Goal: Task Accomplishment & Management: Use online tool/utility

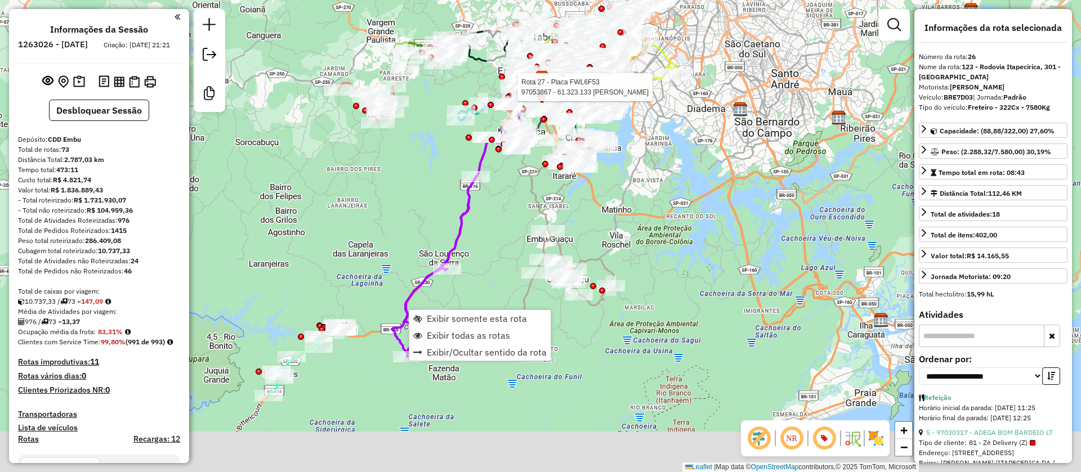
select select "**********"
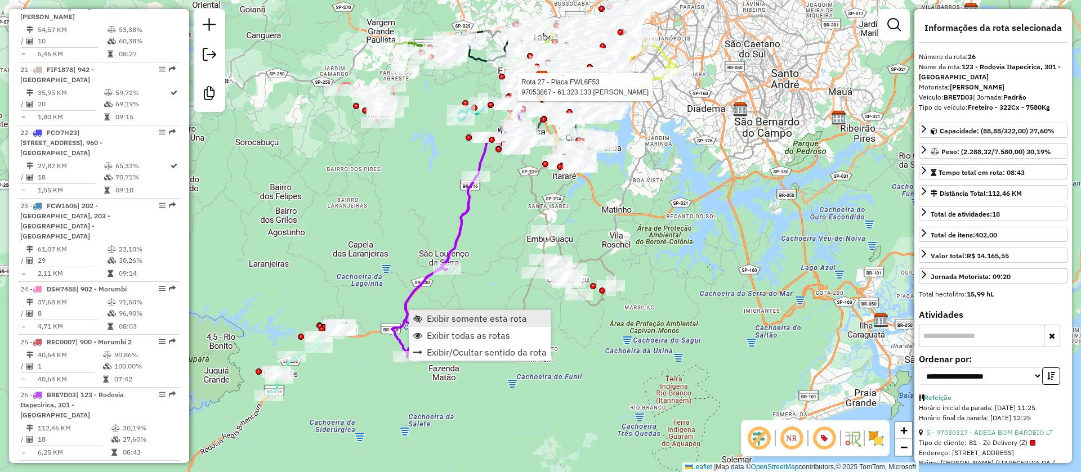
scroll to position [2058, 0]
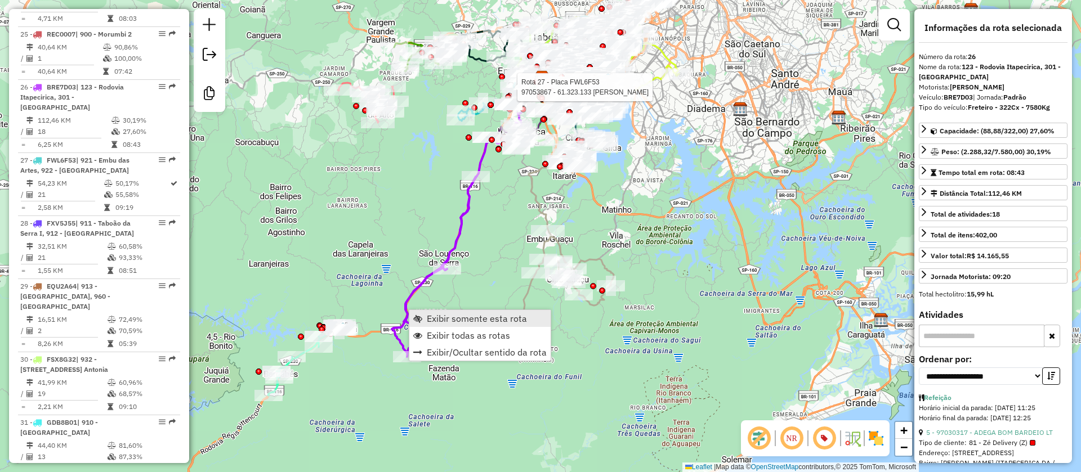
click at [459, 318] on span "Exibir somente esta rota" at bounding box center [477, 318] width 100 height 9
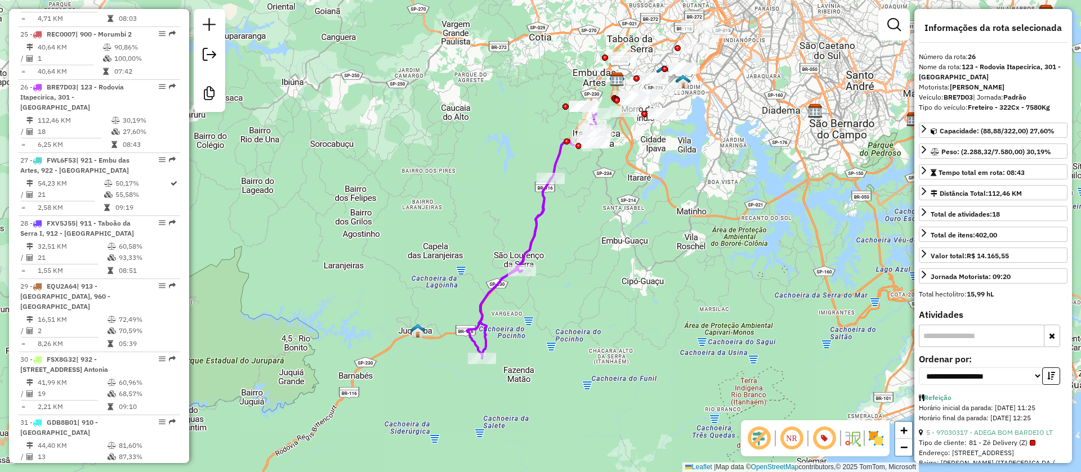
click at [474, 327] on div "Janela de atendimento Grade de atendimento Capacidade Transportadoras Veículos …" at bounding box center [540, 236] width 1081 height 472
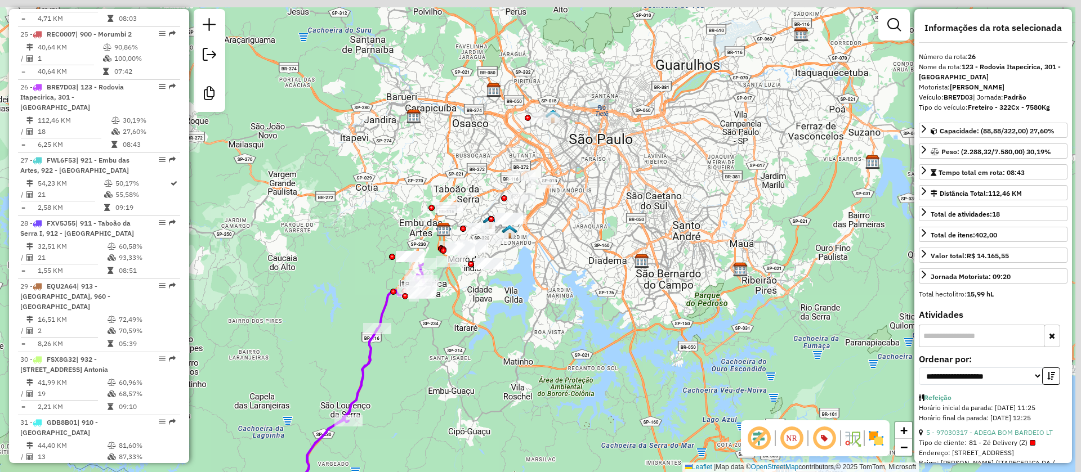
drag, startPoint x: 561, startPoint y: 299, endPoint x: 452, endPoint y: 334, distance: 114.3
click at [469, 348] on div "Janela de atendimento Grade de atendimento Capacidade Transportadoras Veículos …" at bounding box center [540, 236] width 1081 height 472
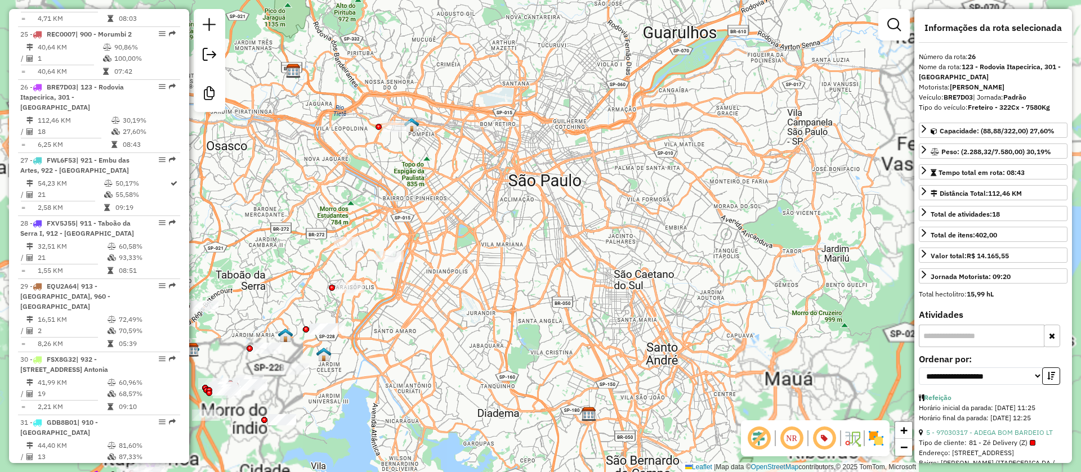
click at [493, 247] on div "Janela de atendimento Grade de atendimento Capacidade Transportadoras Veículos …" at bounding box center [540, 236] width 1081 height 472
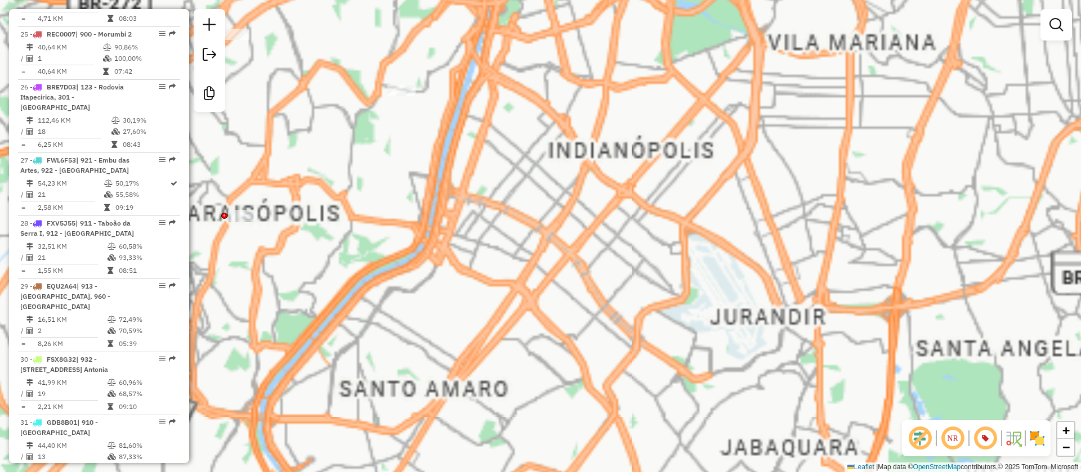
drag, startPoint x: 512, startPoint y: 259, endPoint x: 594, endPoint y: 274, distance: 83.5
click at [664, 198] on div "Janela de atendimento Grade de atendimento Capacidade Transportadoras Veículos …" at bounding box center [540, 236] width 1081 height 472
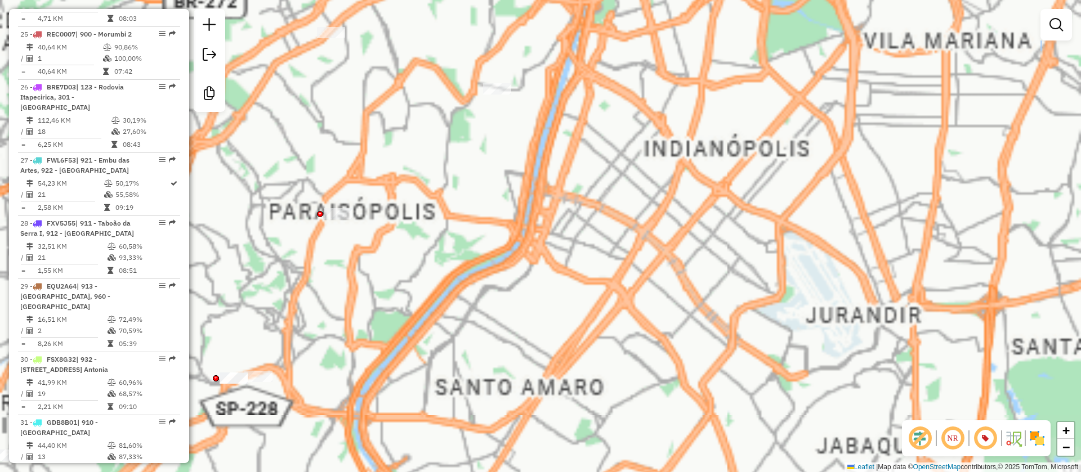
drag, startPoint x: 594, startPoint y: 274, endPoint x: 539, endPoint y: 335, distance: 82.9
click at [539, 336] on div "Janela de atendimento Grade de atendimento Capacidade Transportadoras Veículos …" at bounding box center [540, 236] width 1081 height 472
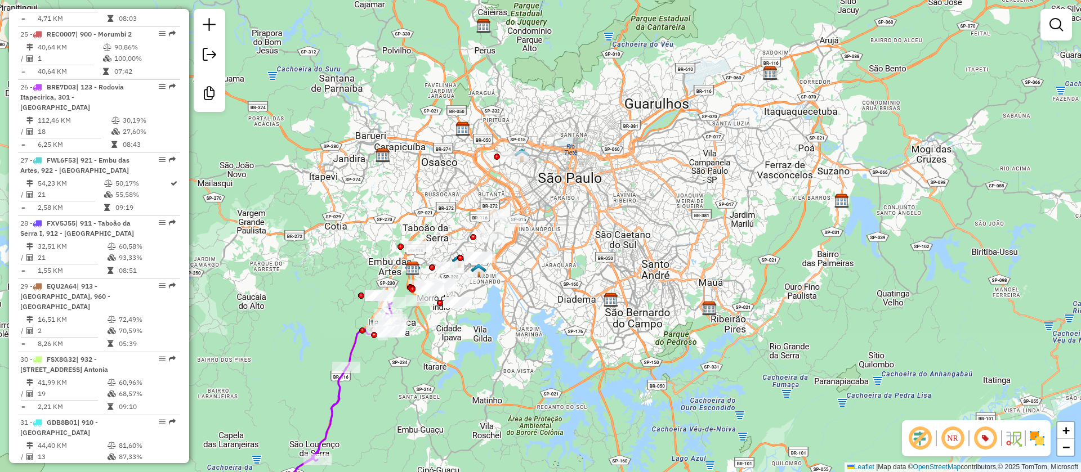
drag, startPoint x: 481, startPoint y: 339, endPoint x: 502, endPoint y: 316, distance: 31.1
click at [502, 317] on div "Janela de atendimento Grade de atendimento Capacidade Transportadoras Veículos …" at bounding box center [540, 236] width 1081 height 472
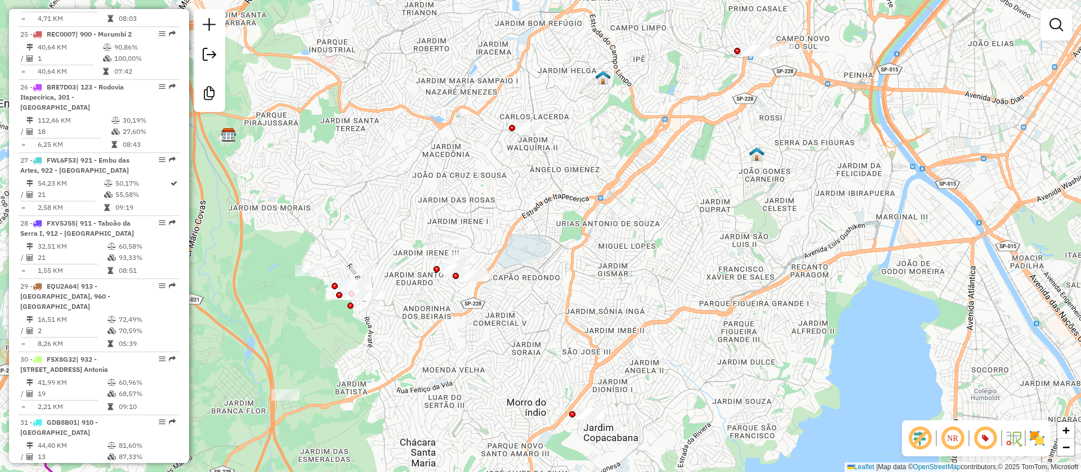
drag, startPoint x: 587, startPoint y: 267, endPoint x: 487, endPoint y: 323, distance: 113.7
click at [488, 323] on div "Janela de atendimento Grade de atendimento Capacidade Transportadoras Veículos …" at bounding box center [540, 236] width 1081 height 472
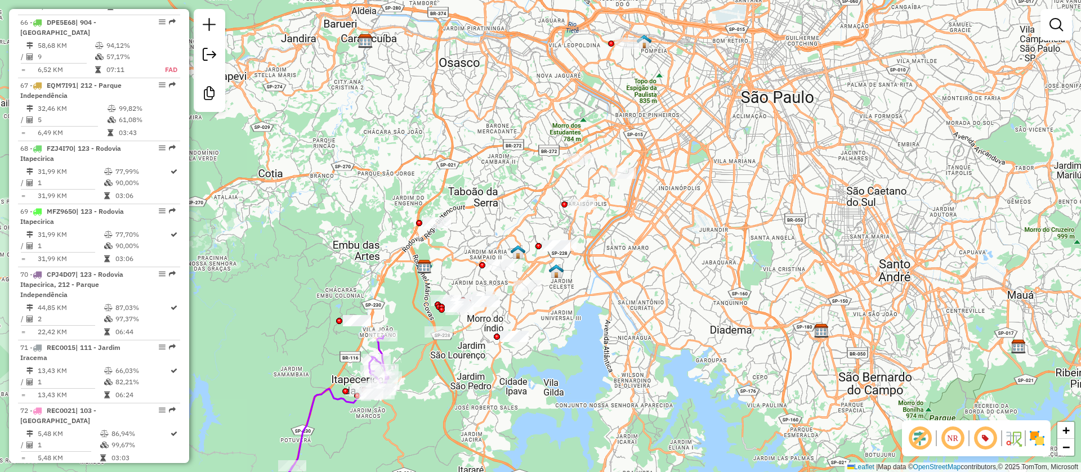
scroll to position [224, 0]
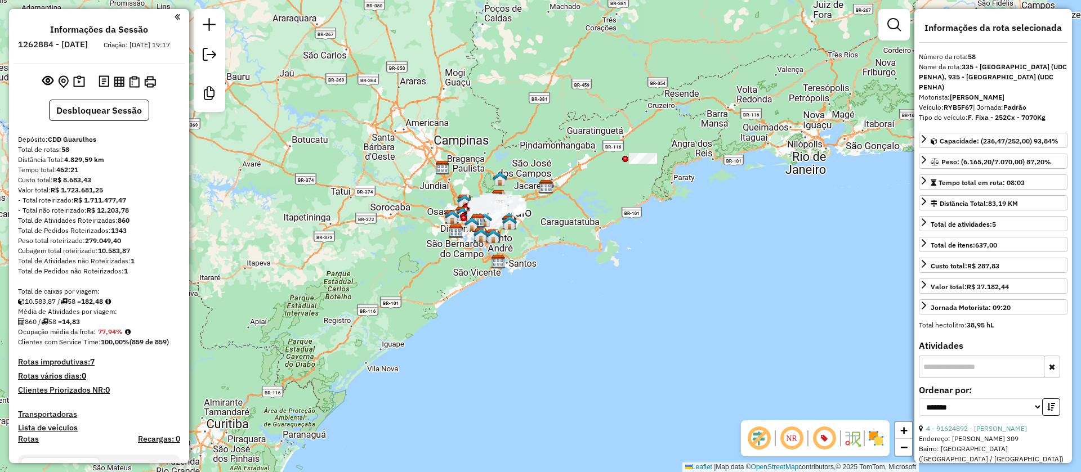
scroll to position [4154, 0]
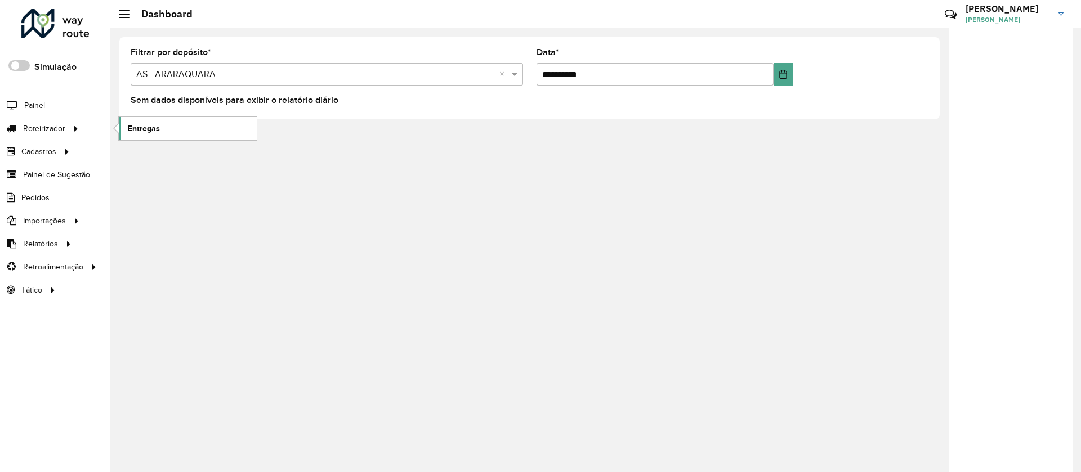
click at [160, 135] on link "Entregas" at bounding box center [188, 128] width 138 height 23
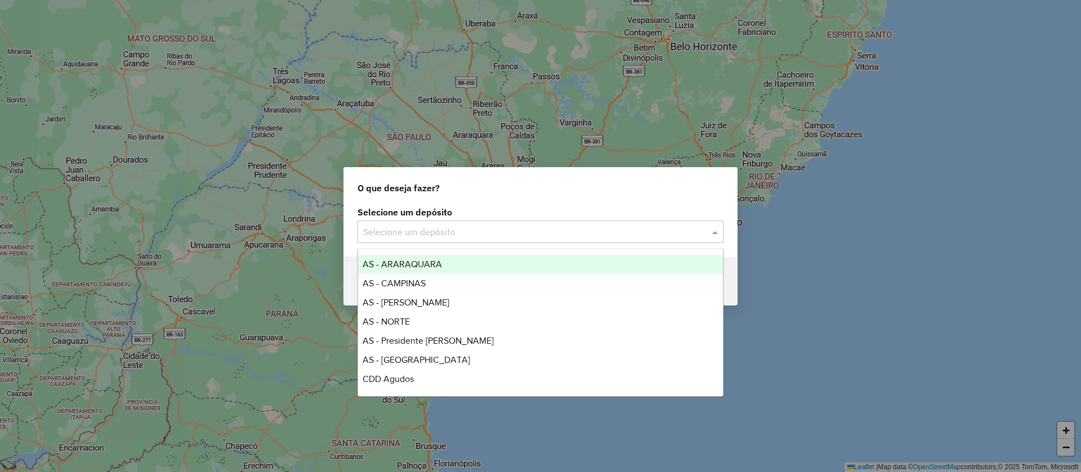
click at [408, 229] on input "text" at bounding box center [529, 233] width 332 height 14
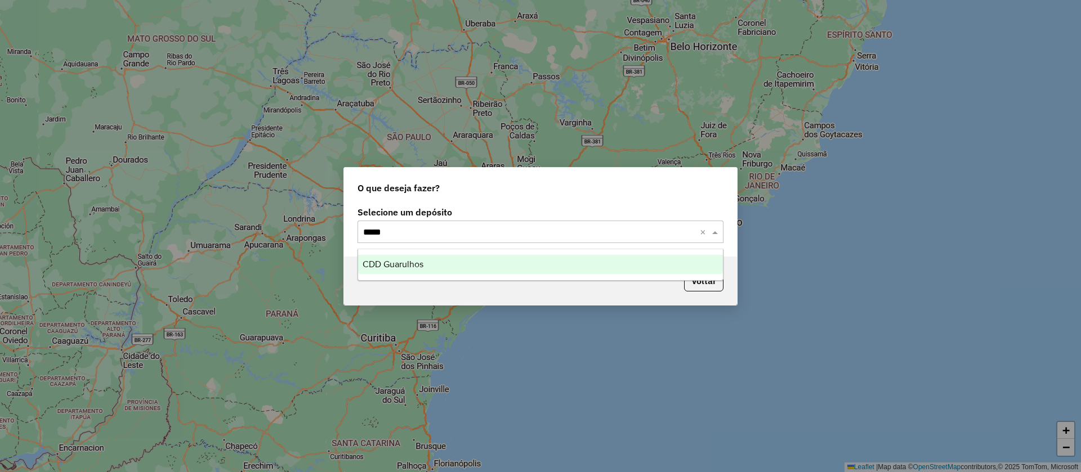
type input "******"
click at [395, 261] on span "CDD Guarulhos" at bounding box center [392, 264] width 61 height 10
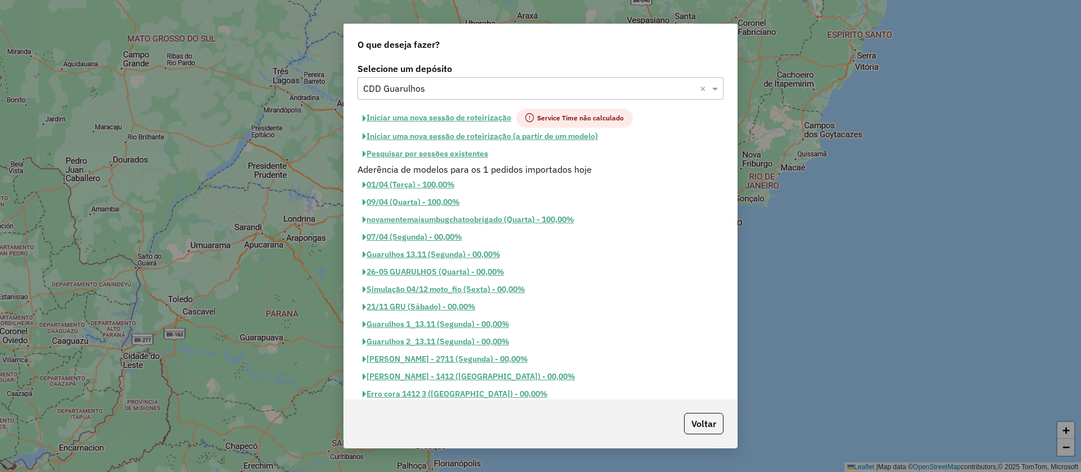
click at [410, 119] on button "Iniciar uma nova sessão de roteirização" at bounding box center [436, 118] width 159 height 19
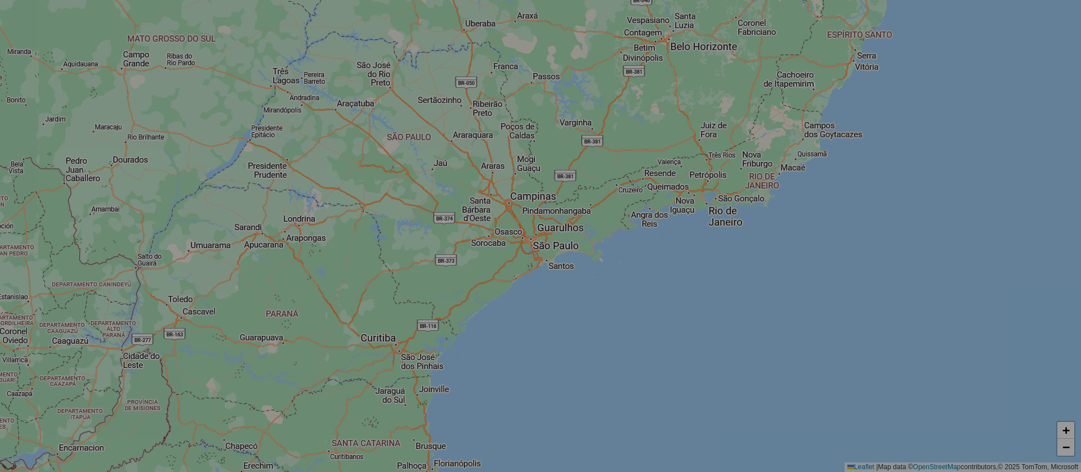
select select "*"
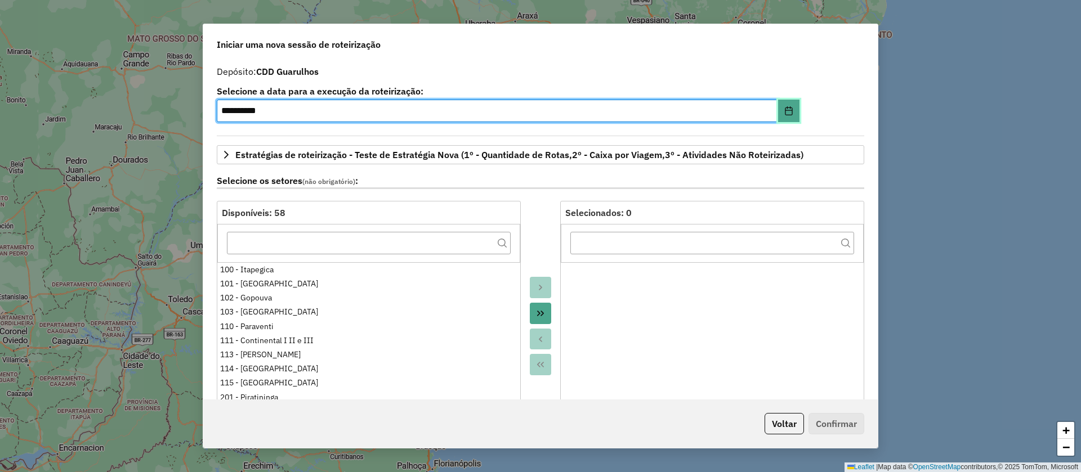
click at [785, 108] on icon "Choose Date" at bounding box center [788, 110] width 7 height 9
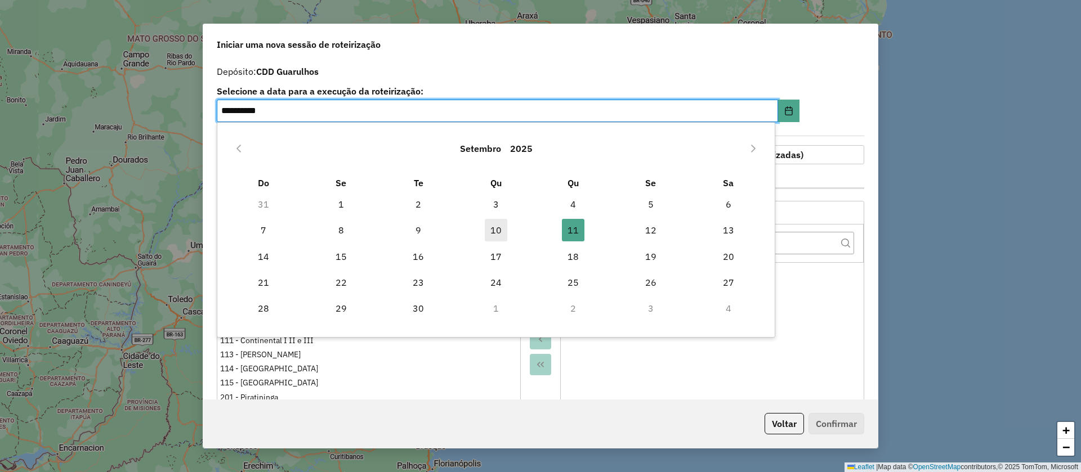
click at [498, 228] on span "10" at bounding box center [496, 230] width 23 height 23
type input "**********"
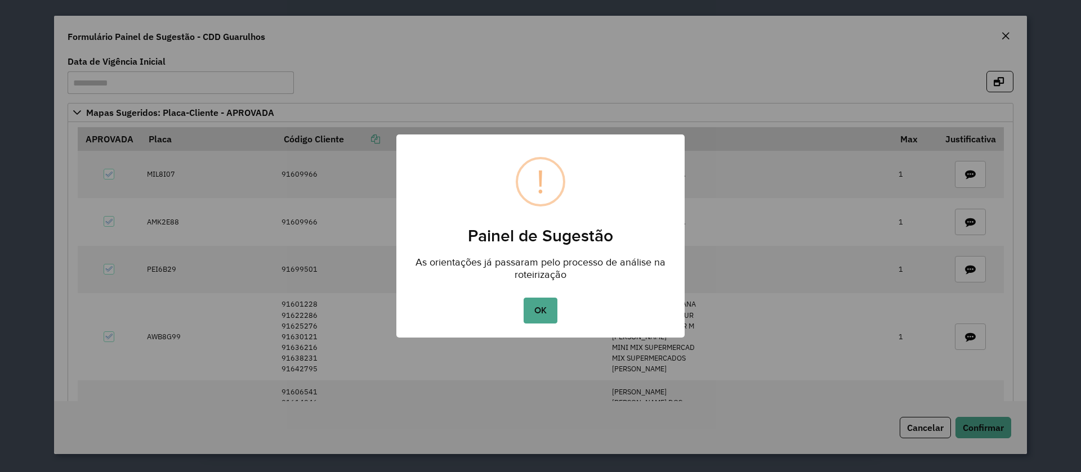
click at [520, 311] on div "OK No Cancel" at bounding box center [540, 311] width 288 height 32
click at [548, 313] on button "OK" at bounding box center [539, 311] width 33 height 26
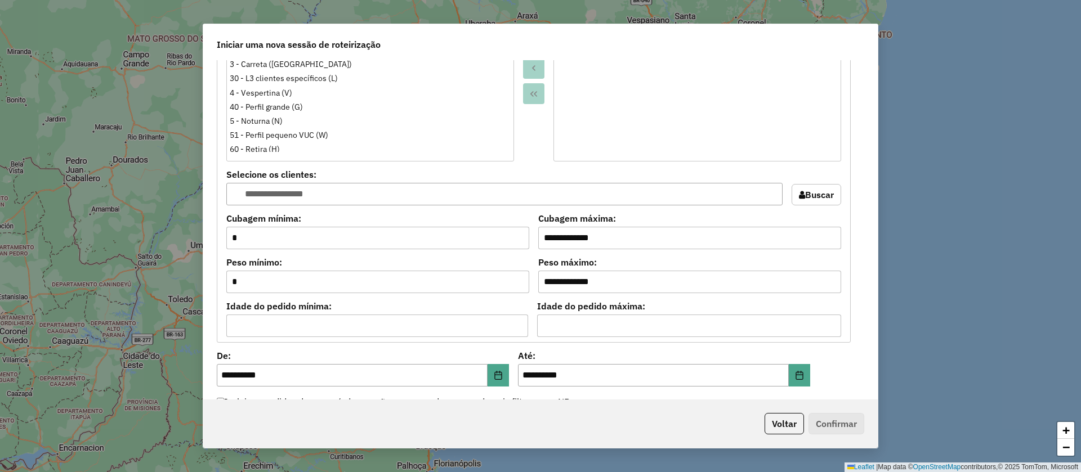
scroll to position [1181, 0]
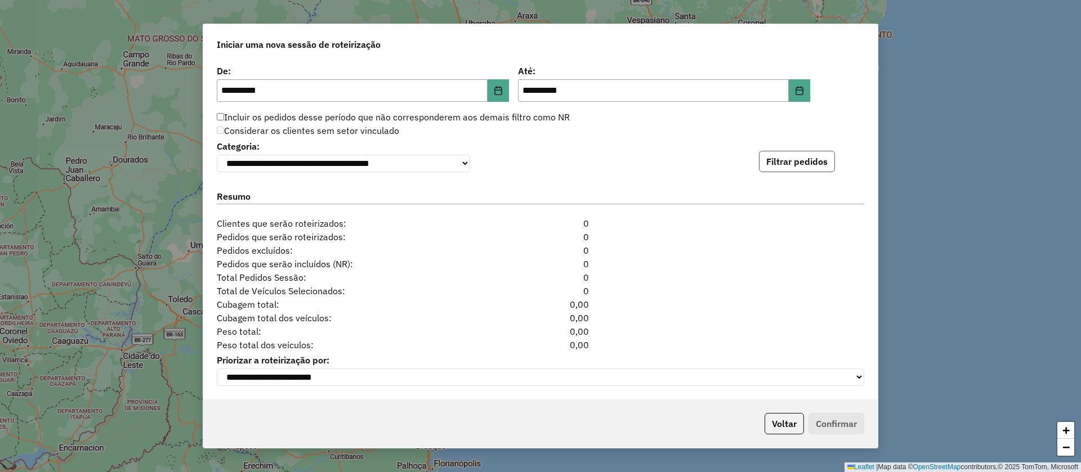
click at [780, 163] on button "Filtrar pedidos" at bounding box center [797, 161] width 76 height 21
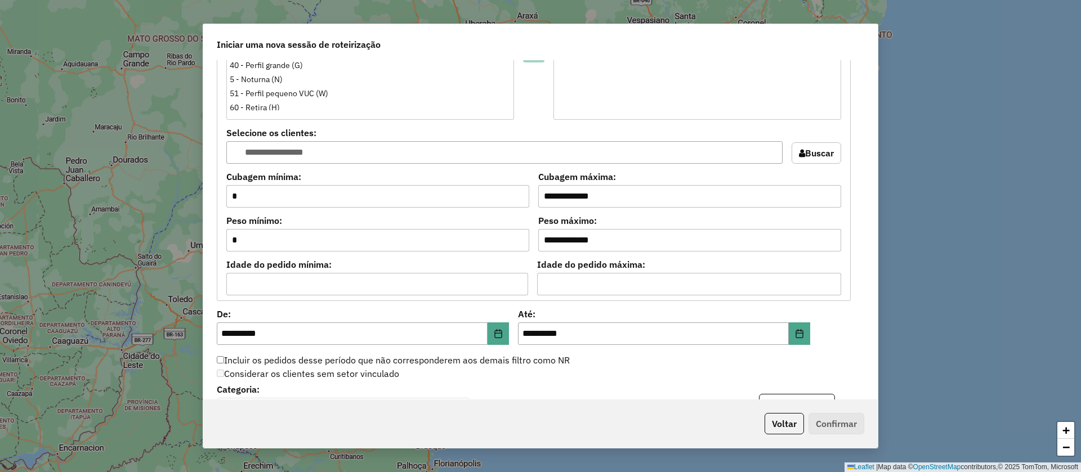
scroll to position [928, 0]
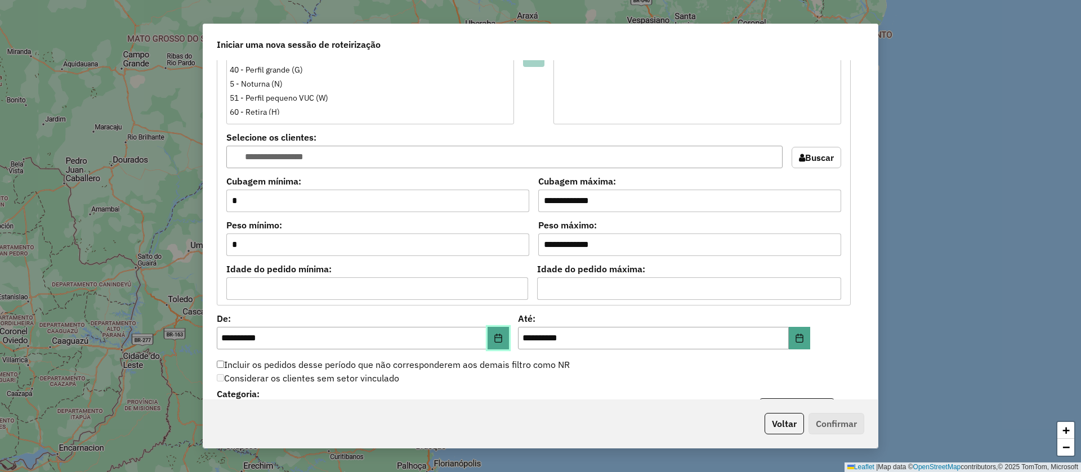
click at [499, 338] on icon "Choose Date" at bounding box center [498, 338] width 9 height 9
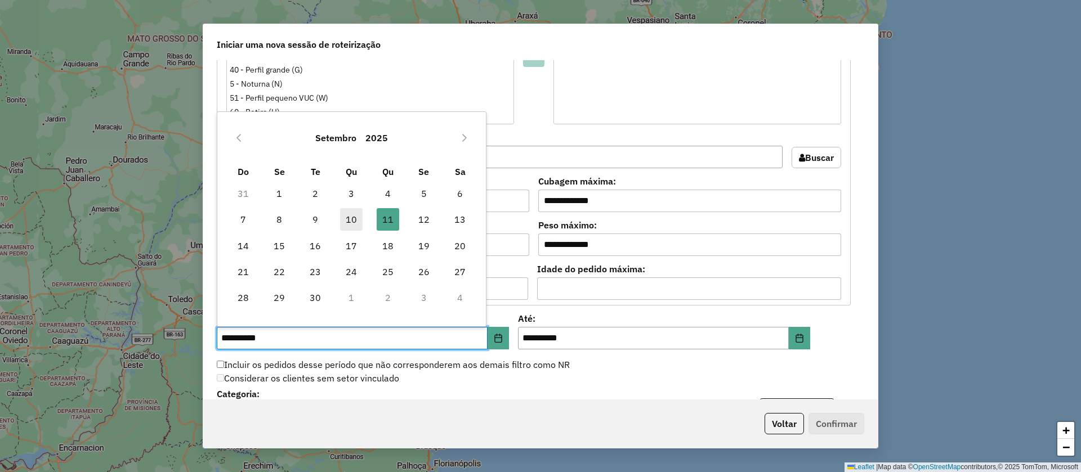
click at [353, 218] on span "10" at bounding box center [351, 219] width 23 height 23
type input "**********"
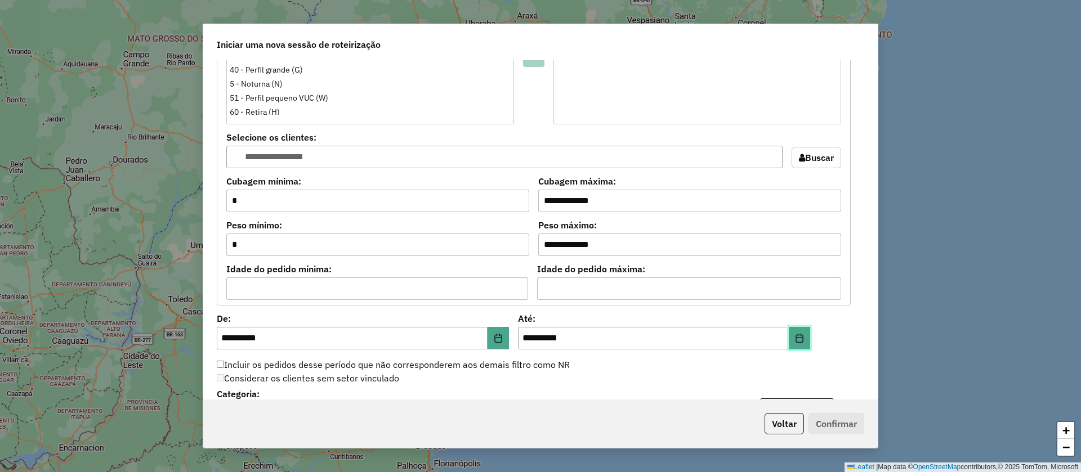
click at [790, 333] on button "Choose Date" at bounding box center [799, 338] width 21 height 23
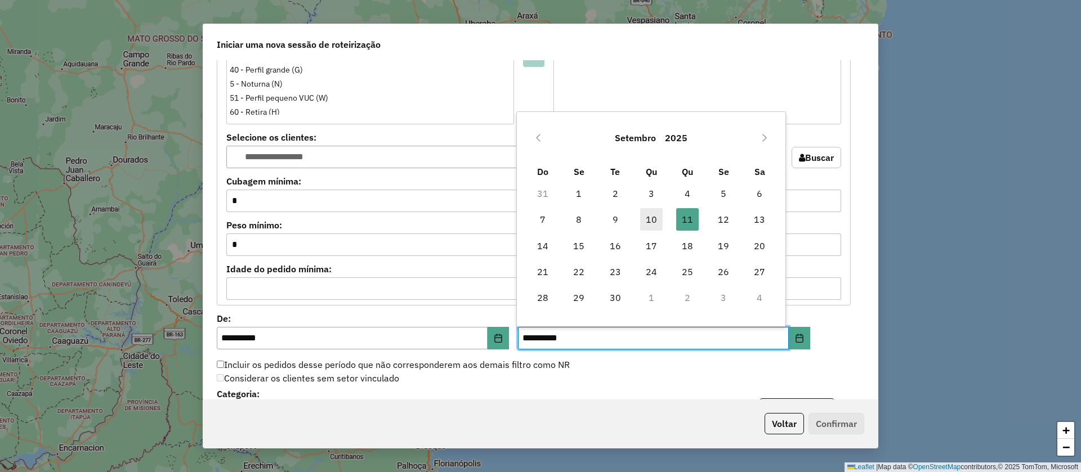
click at [653, 218] on span "10" at bounding box center [651, 219] width 23 height 23
type input "**********"
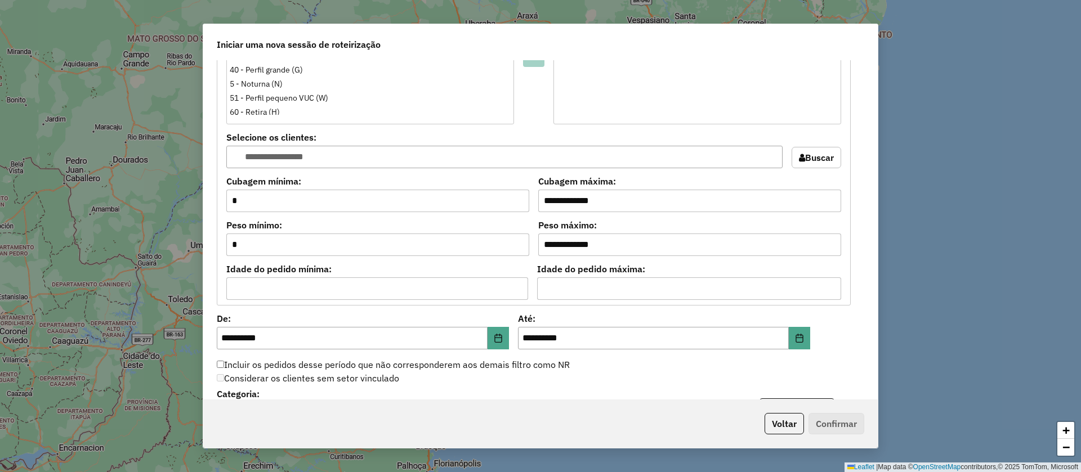
click at [872, 381] on div "**********" at bounding box center [540, 229] width 674 height 339
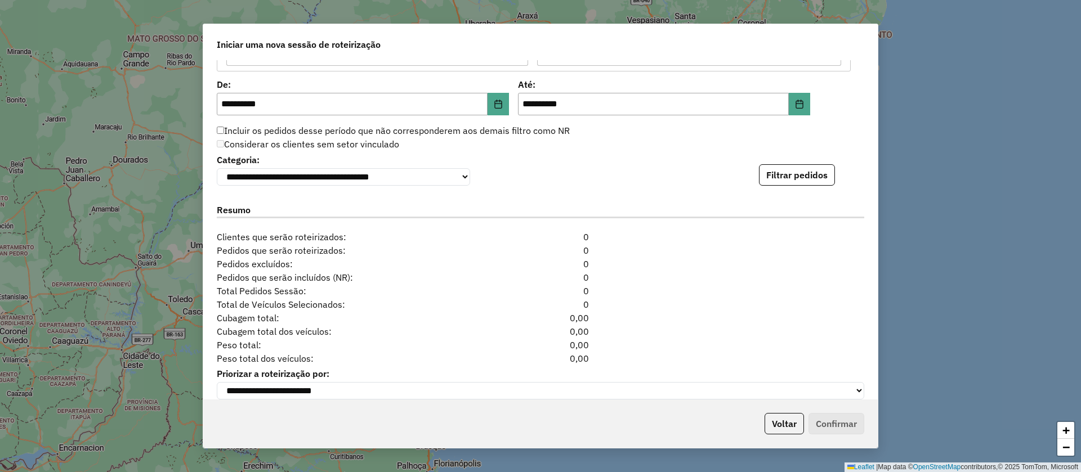
scroll to position [1181, 0]
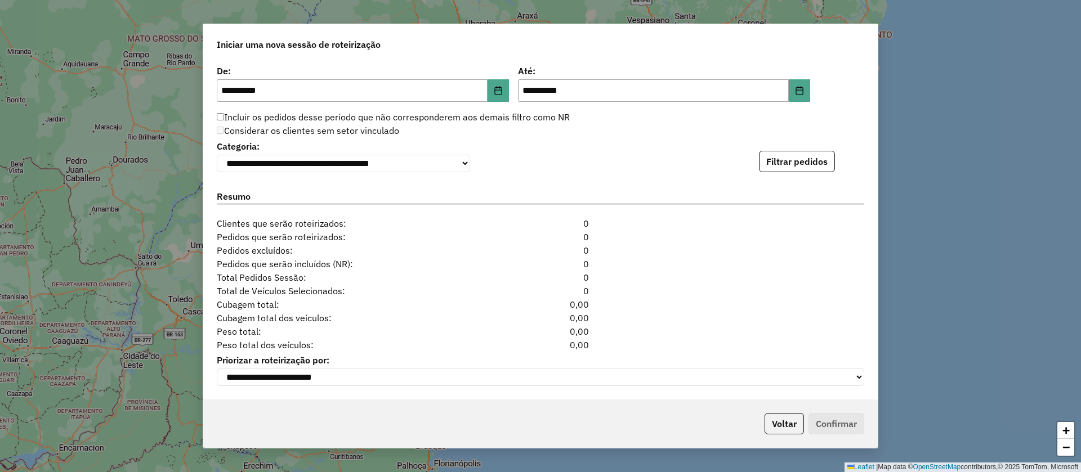
click at [781, 144] on div "**********" at bounding box center [540, 155] width 647 height 34
click at [792, 160] on button "Filtrar pedidos" at bounding box center [797, 161] width 76 height 21
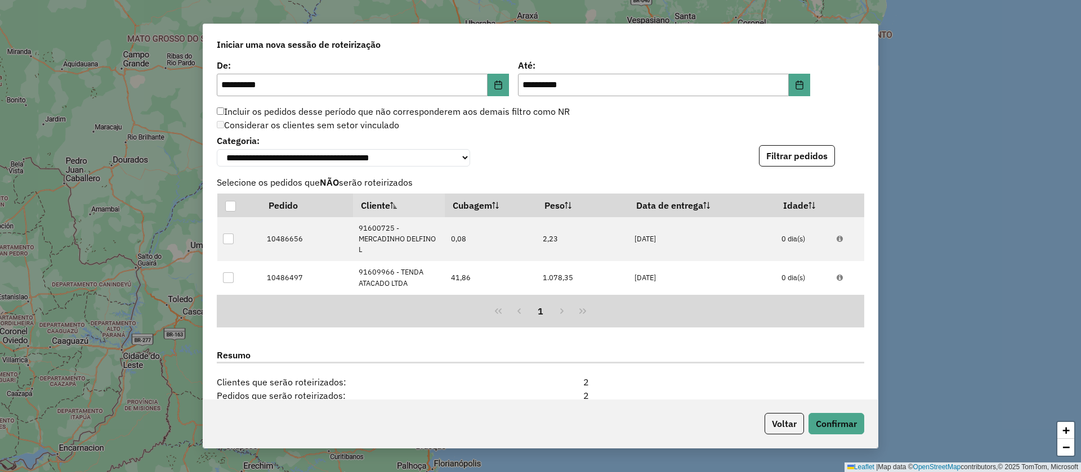
click at [879, 382] on div "**********" at bounding box center [540, 236] width 1081 height 472
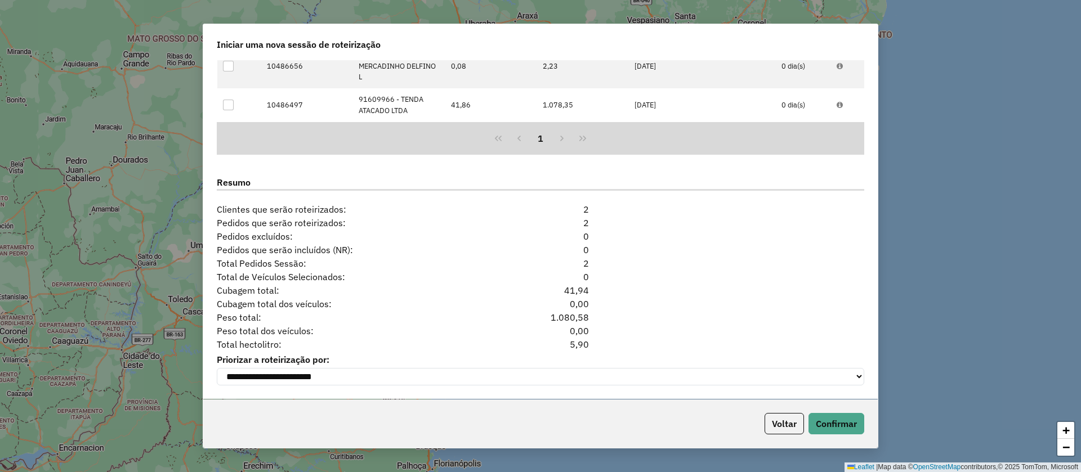
scroll to position [1190, 0]
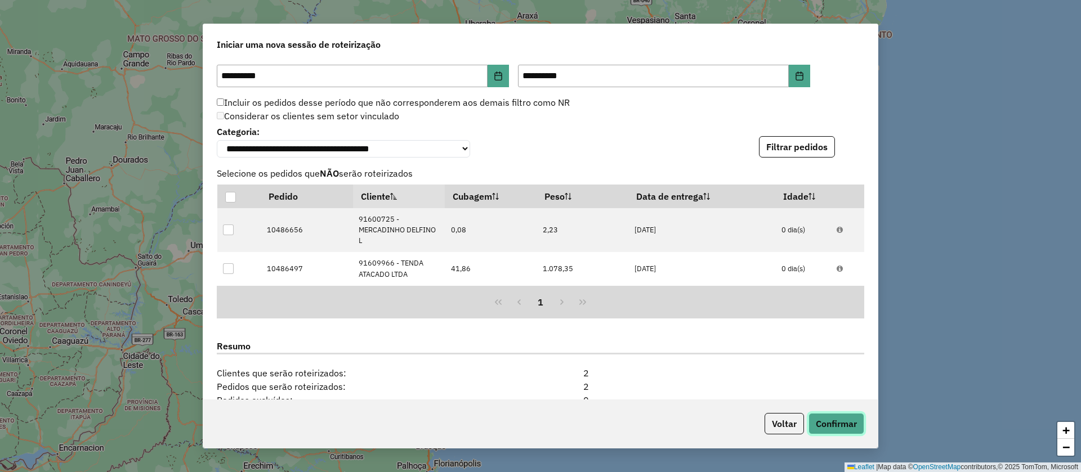
click at [834, 423] on button "Confirmar" at bounding box center [836, 423] width 56 height 21
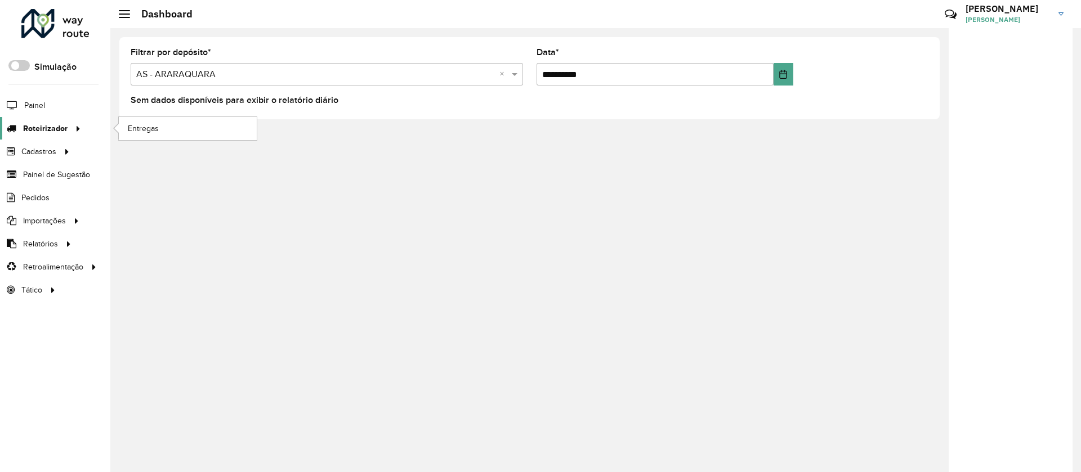
click at [55, 134] on span "Roteirizador" at bounding box center [45, 129] width 44 height 12
click at [151, 130] on span "Entregas" at bounding box center [144, 129] width 32 height 12
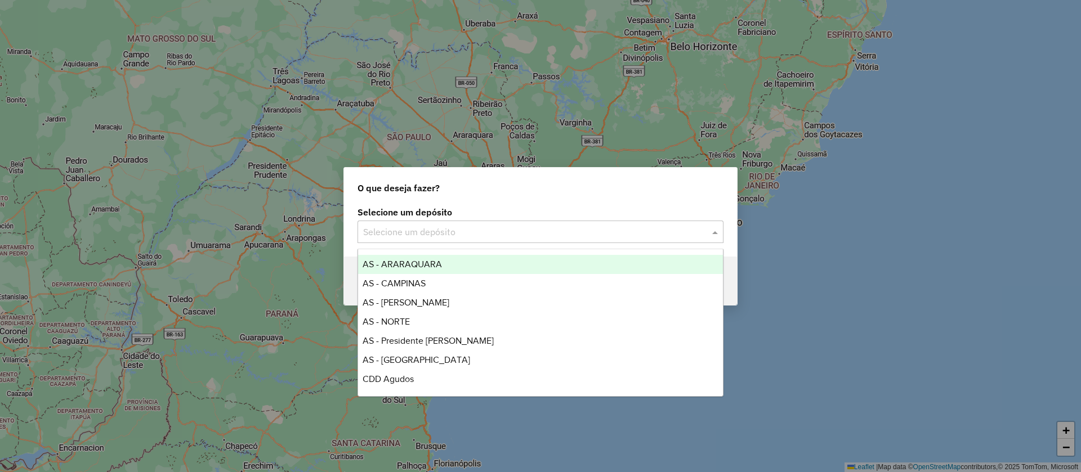
click at [400, 227] on input "text" at bounding box center [529, 233] width 332 height 14
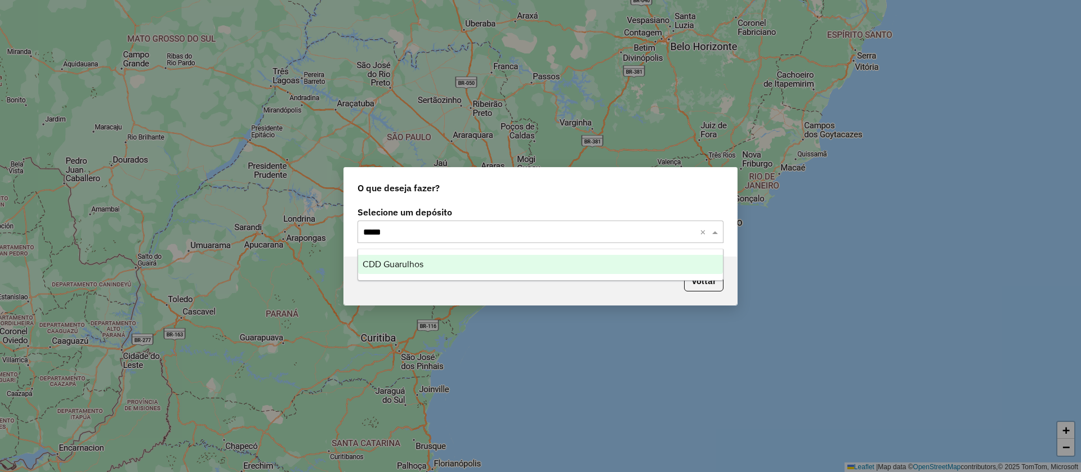
type input "******"
click at [395, 263] on span "CDD Guarulhos" at bounding box center [392, 264] width 61 height 10
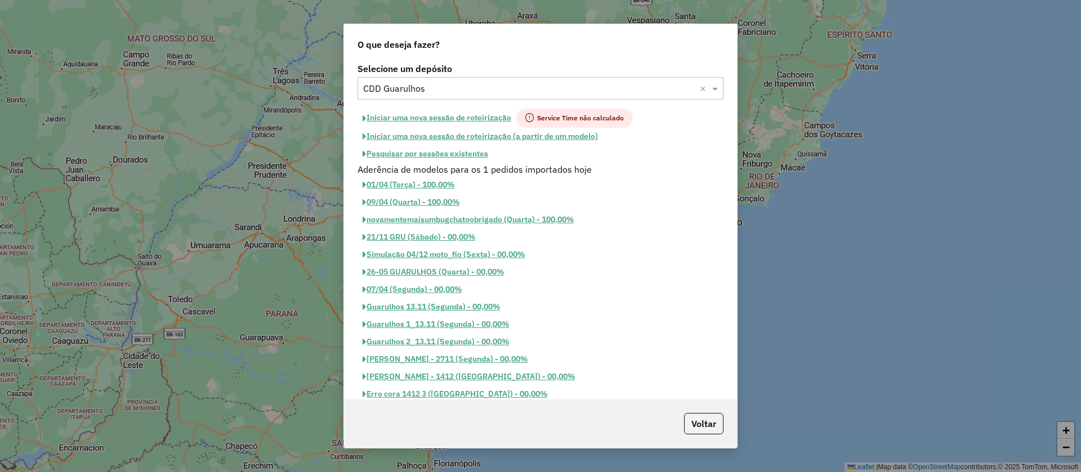
click at [417, 154] on button "Pesquisar por sessões existentes" at bounding box center [425, 153] width 136 height 17
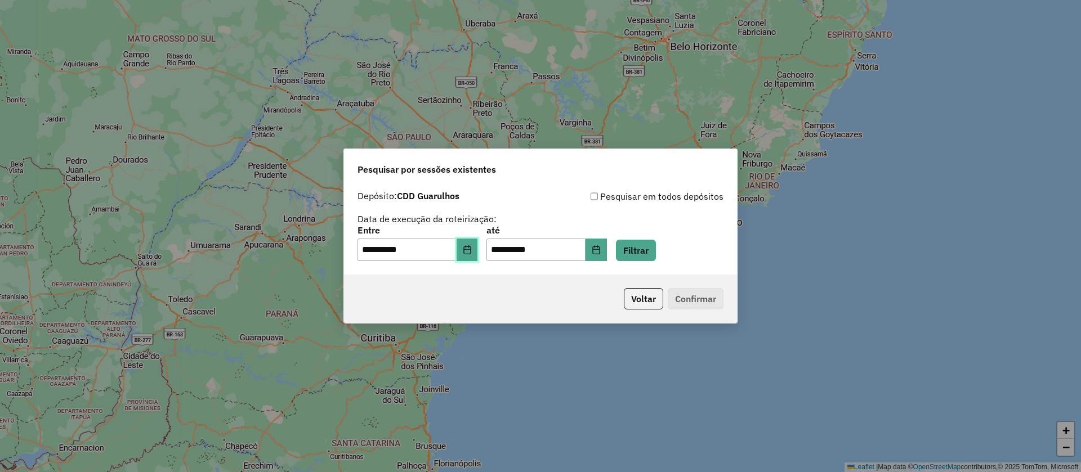
click at [478, 253] on button "Choose Date" at bounding box center [466, 250] width 21 height 23
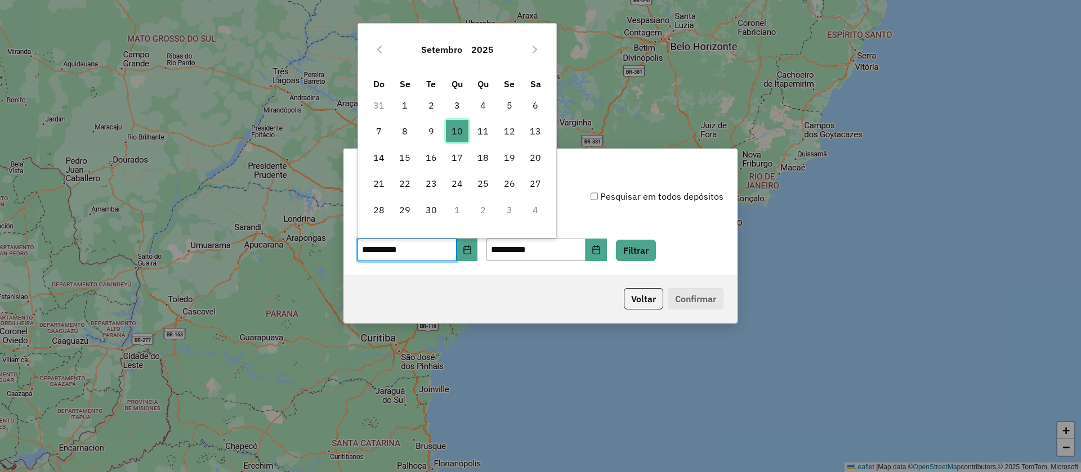
click at [456, 133] on span "10" at bounding box center [457, 131] width 23 height 23
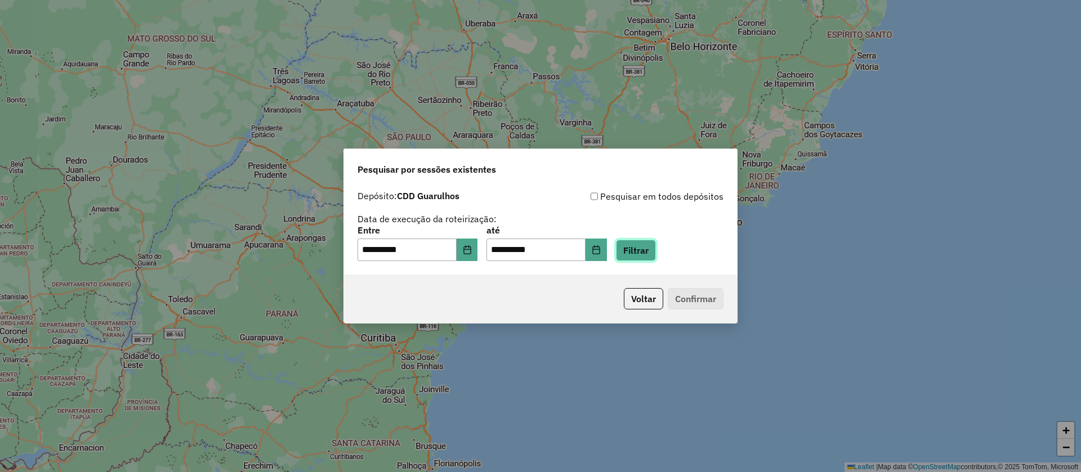
click at [647, 248] on button "Filtrar" at bounding box center [636, 250] width 40 height 21
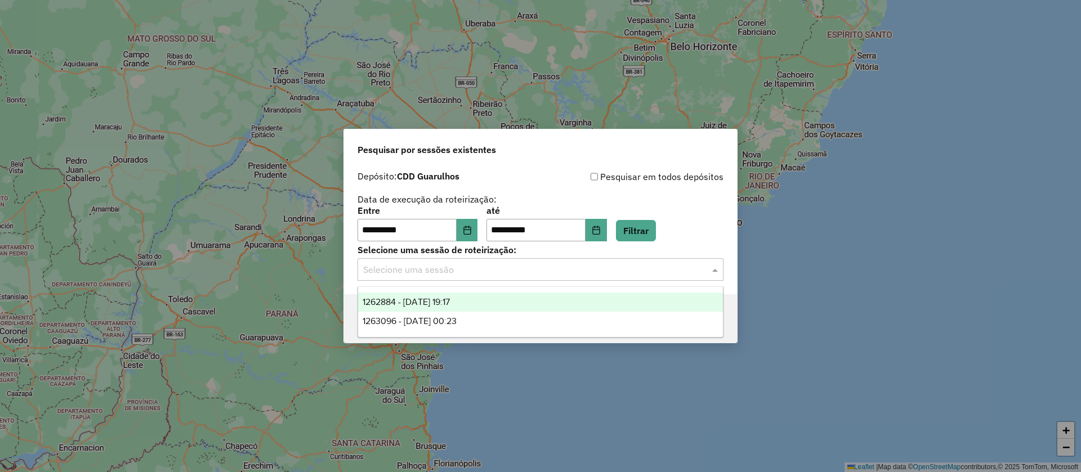
click at [431, 267] on input "text" at bounding box center [529, 270] width 332 height 14
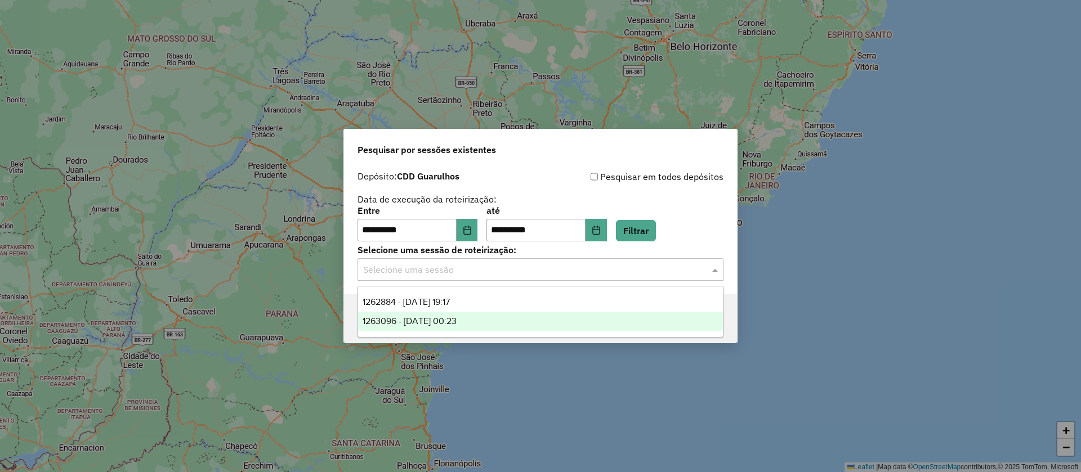
click at [439, 316] on span "1263096 - [DATE] 00:23" at bounding box center [409, 321] width 94 height 10
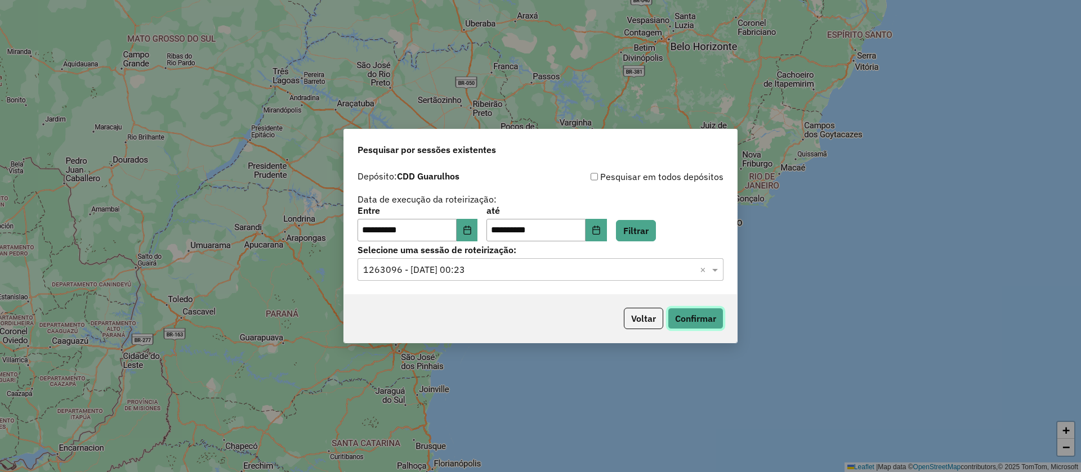
click at [695, 319] on button "Confirmar" at bounding box center [696, 318] width 56 height 21
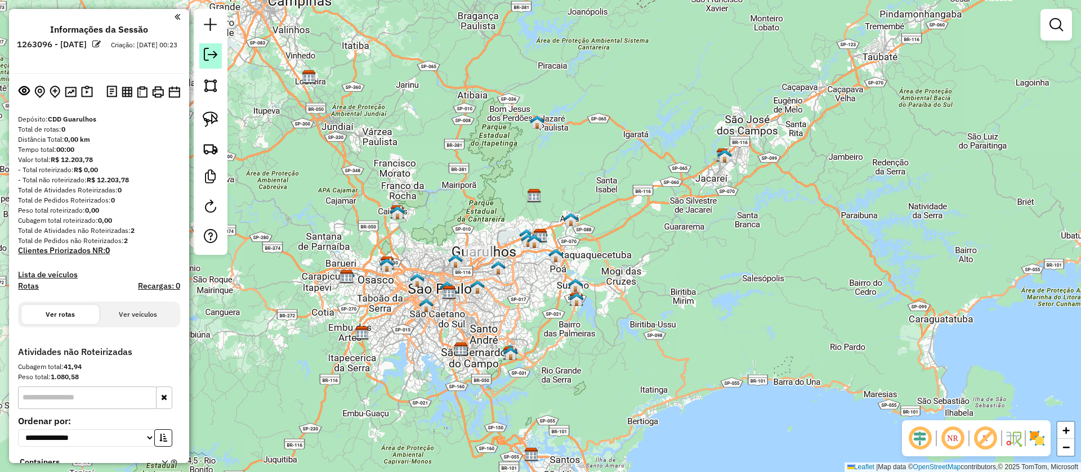
click at [214, 54] on em at bounding box center [211, 55] width 14 height 14
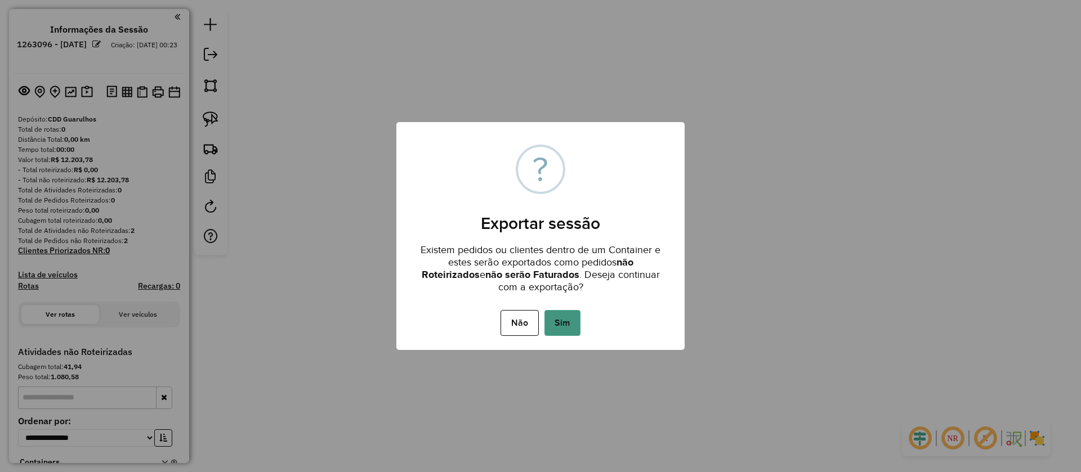
click at [562, 328] on button "Sim" at bounding box center [562, 323] width 36 height 26
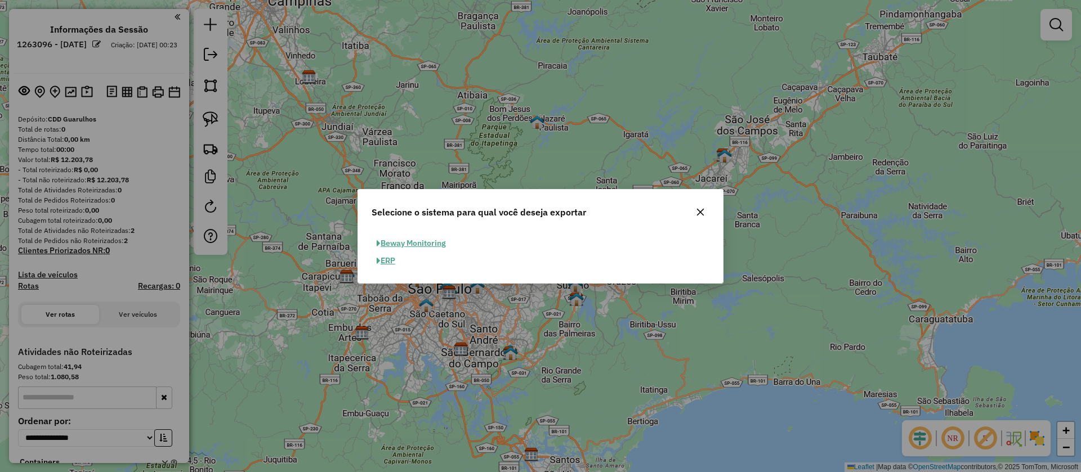
click at [386, 266] on button "ERP" at bounding box center [385, 260] width 29 height 17
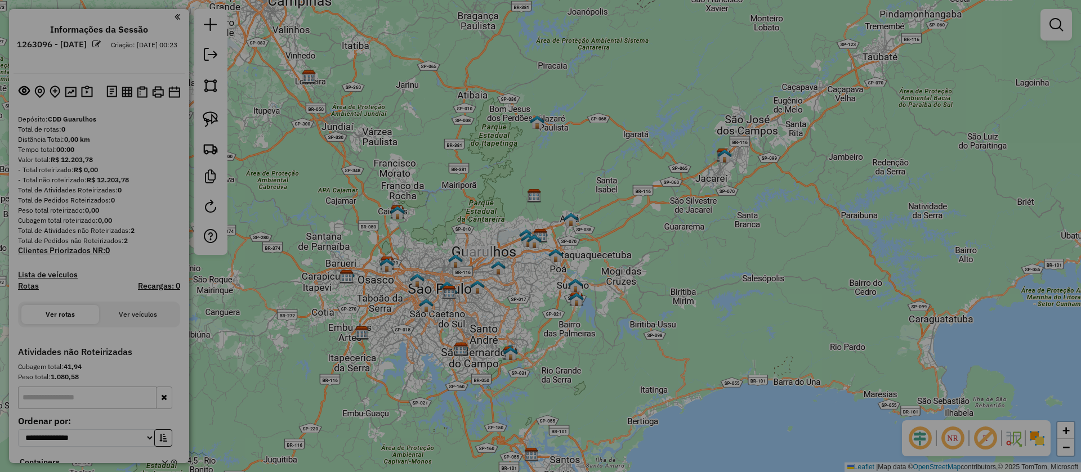
select select "**"
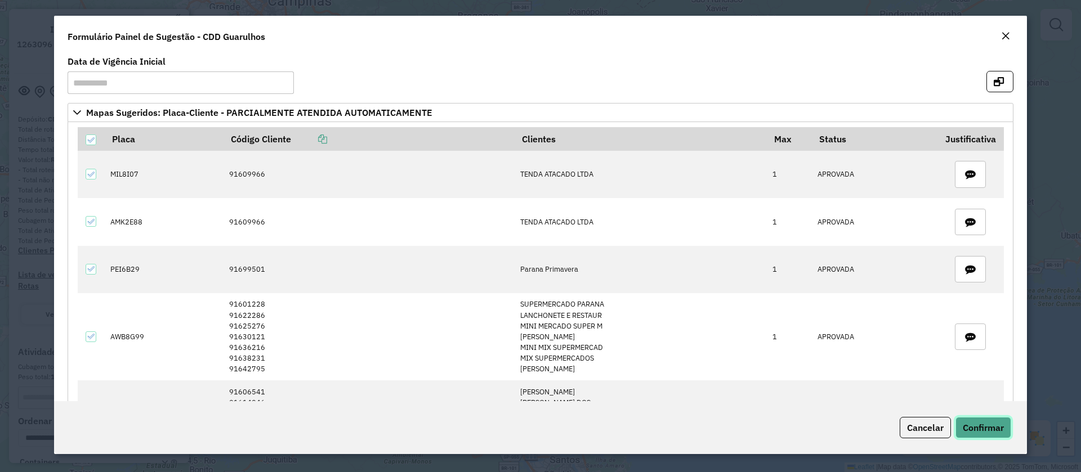
click at [975, 428] on span "Confirmar" at bounding box center [982, 427] width 41 height 11
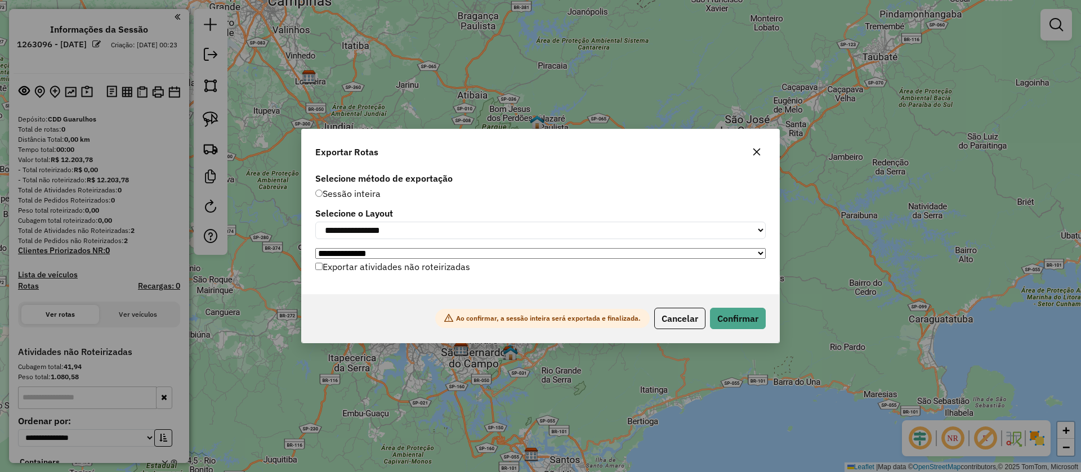
click at [367, 272] on label "Exportar atividades não roteirizadas" at bounding box center [392, 266] width 155 height 21
click at [749, 323] on button "Confirmar" at bounding box center [738, 318] width 56 height 21
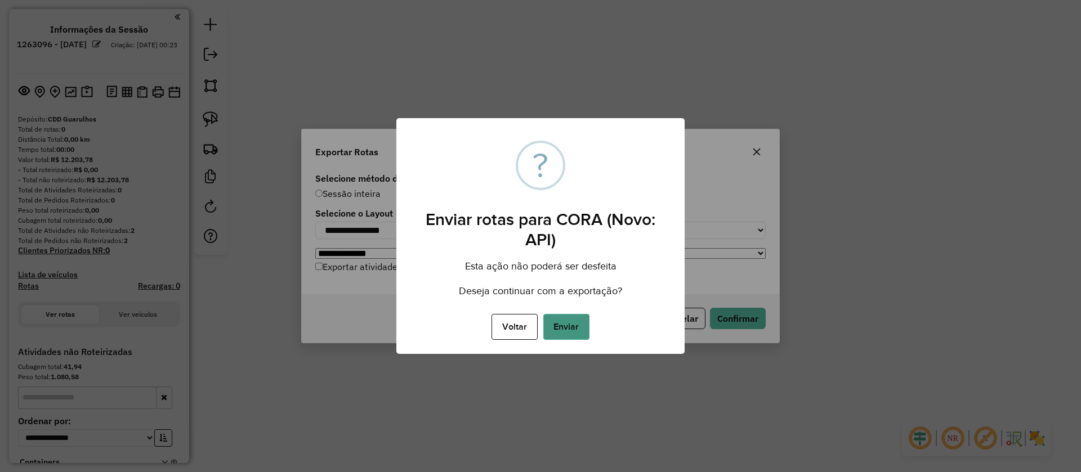
click at [552, 330] on button "Enviar" at bounding box center [566, 327] width 46 height 26
